Goal: Navigation & Orientation: Understand site structure

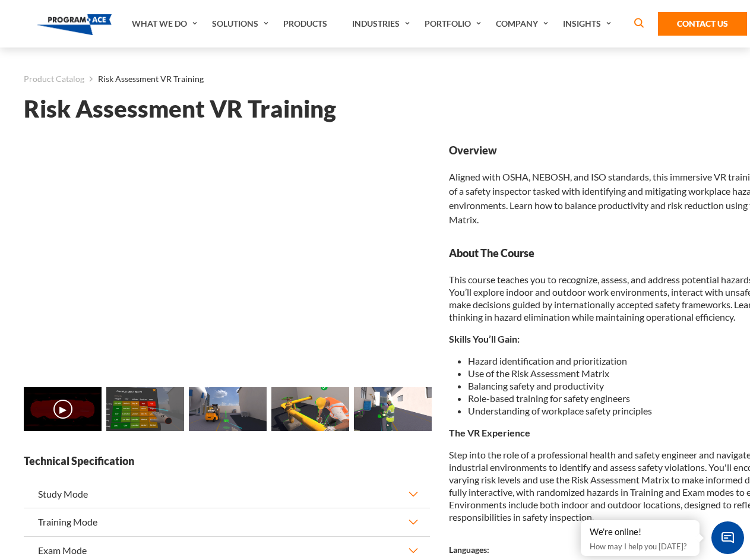
click at [166, 24] on link "What We Do" at bounding box center [166, 23] width 80 height 47
click at [242, 24] on link "Solutions" at bounding box center [241, 23] width 71 height 47
click at [382, 24] on link "Industries" at bounding box center [382, 23] width 72 height 47
click at [524, 24] on link "Company" at bounding box center [523, 23] width 67 height 47
click at [589, 24] on link "Insights" at bounding box center [588, 23] width 63 height 47
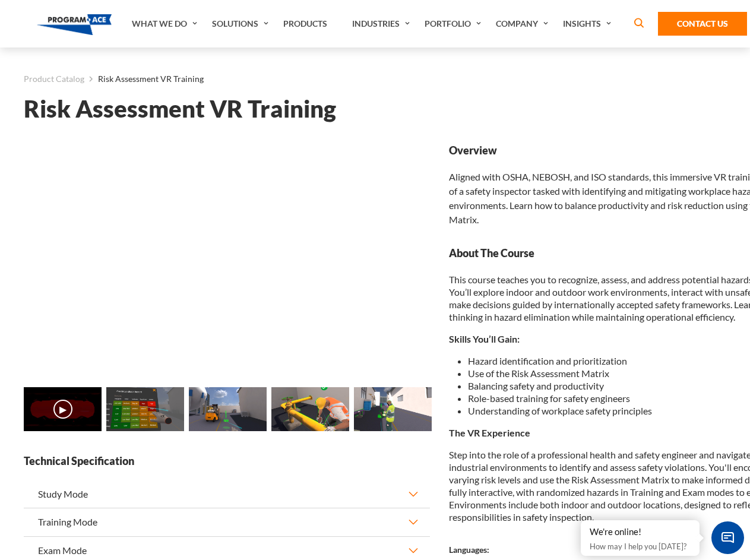
click at [0, 416] on main "Product Catalog Risk Assessment VR Training Risk Assessment VR Training Loading…" at bounding box center [375, 473] width 750 height 853
